Goal: Register for event/course

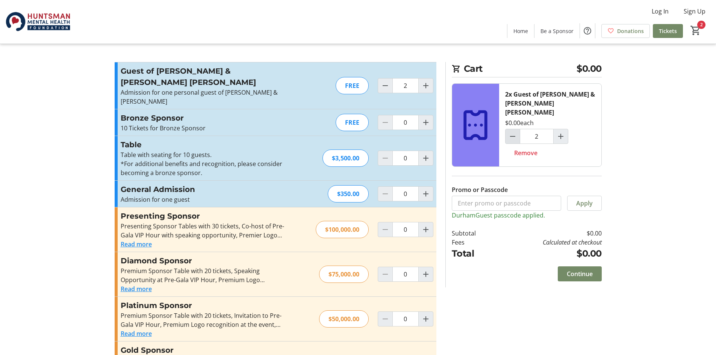
click at [515, 132] on mat-icon "Decrement by one" at bounding box center [512, 136] width 9 height 9
type input "0"
click at [515, 129] on div at bounding box center [512, 136] width 15 height 15
type input "0"
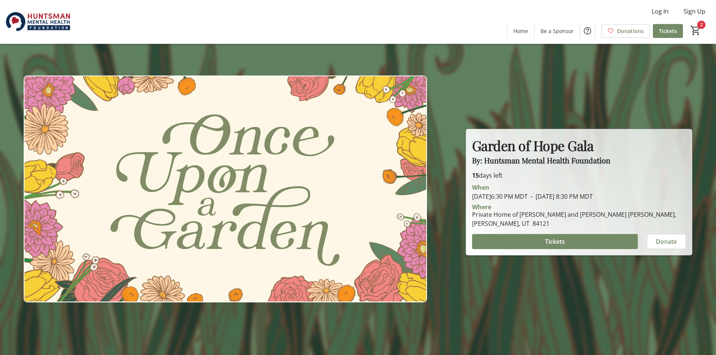
scroll to position [1445, 0]
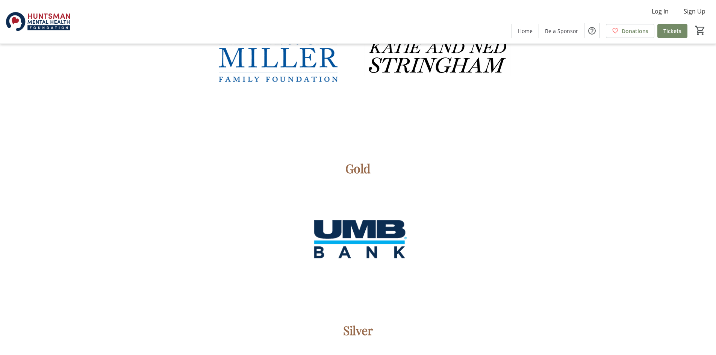
scroll to position [1278, 0]
